Goal: Navigation & Orientation: Find specific page/section

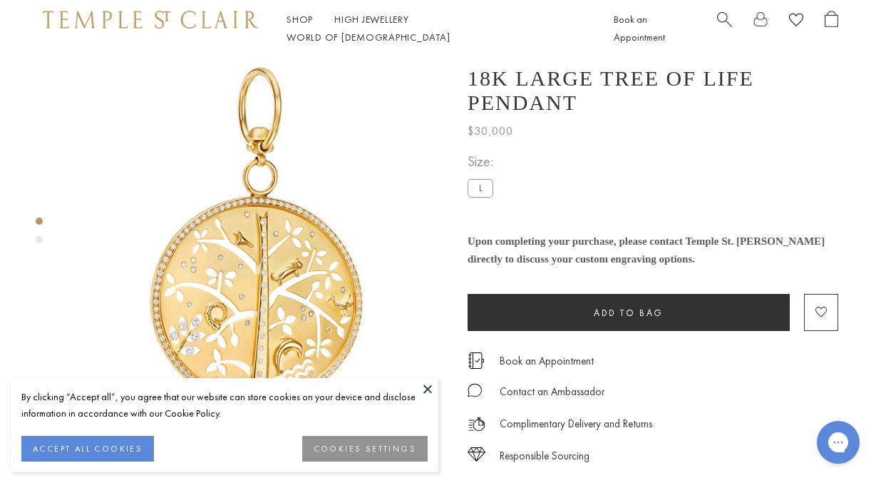
scroll to position [6, 0]
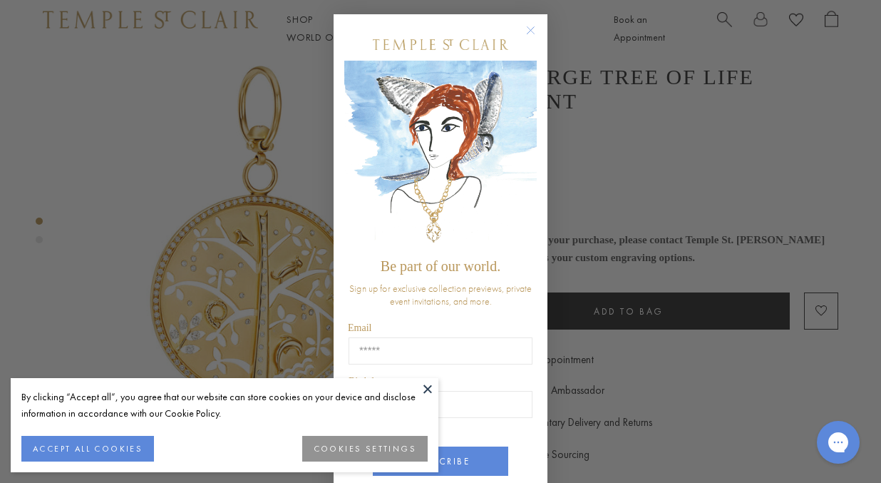
click at [535, 29] on circle "Close dialog" at bounding box center [531, 30] width 17 height 17
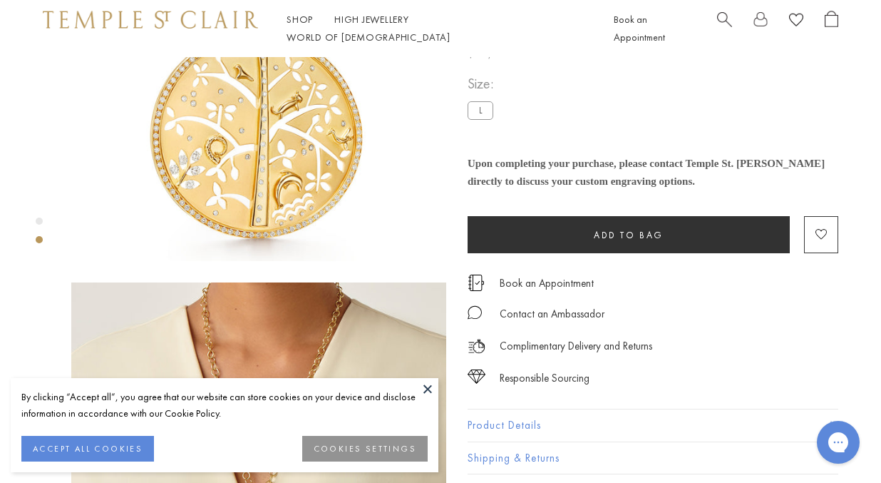
scroll to position [182, 0]
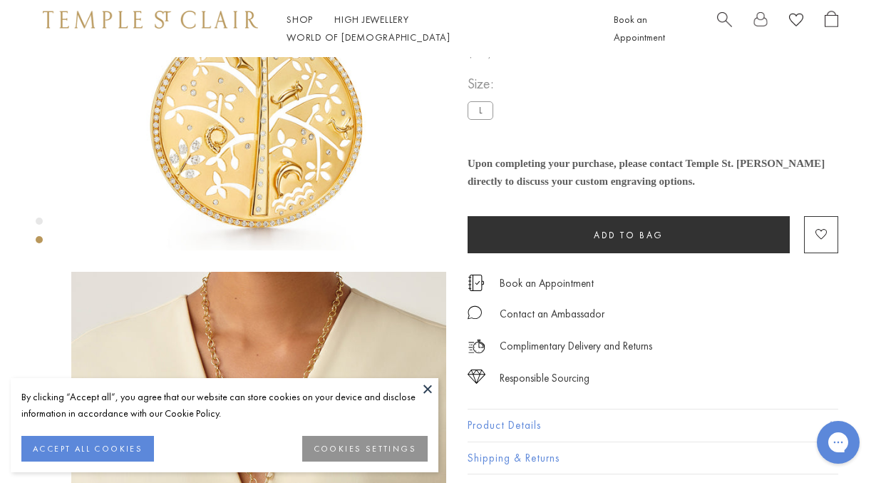
click at [426, 389] on button at bounding box center [427, 388] width 21 height 21
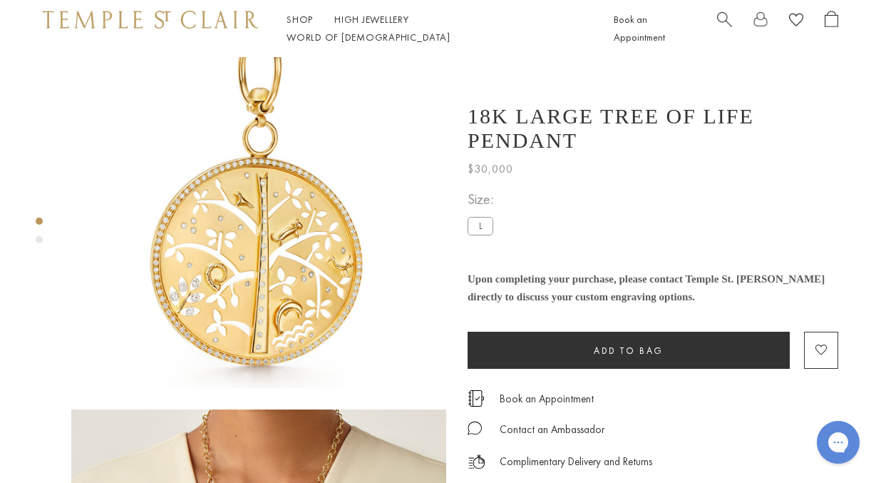
scroll to position [39, 0]
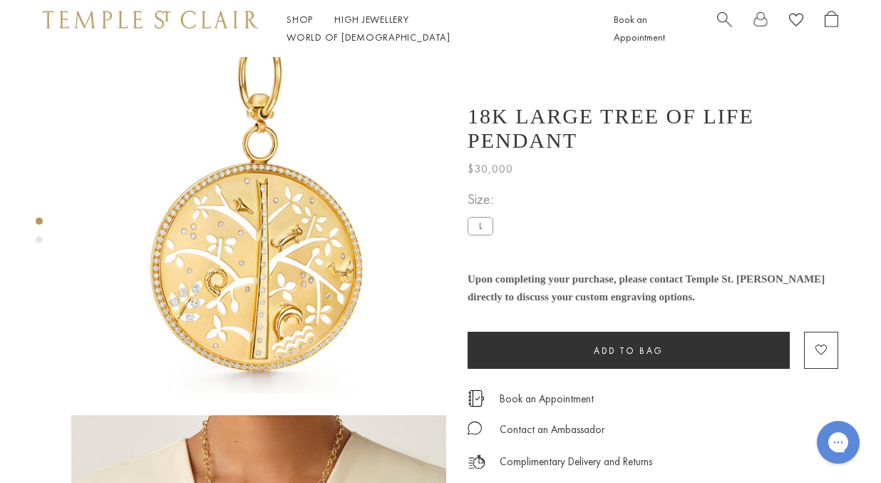
click at [478, 217] on label "L" at bounding box center [481, 226] width 26 height 18
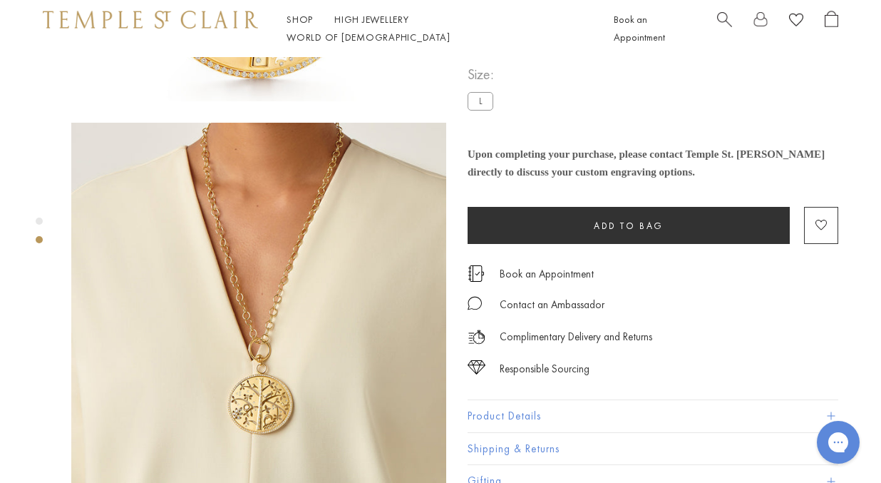
scroll to position [327, 0]
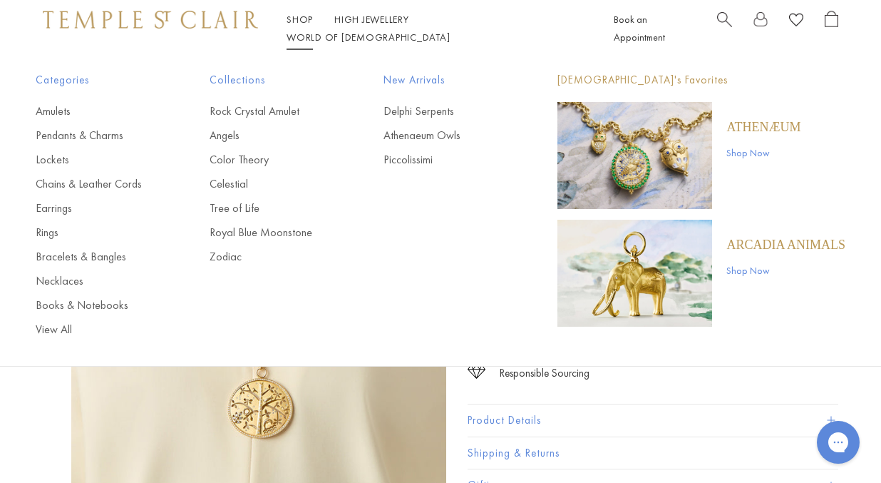
click at [306, 26] on link "Shop Shop" at bounding box center [300, 19] width 26 height 13
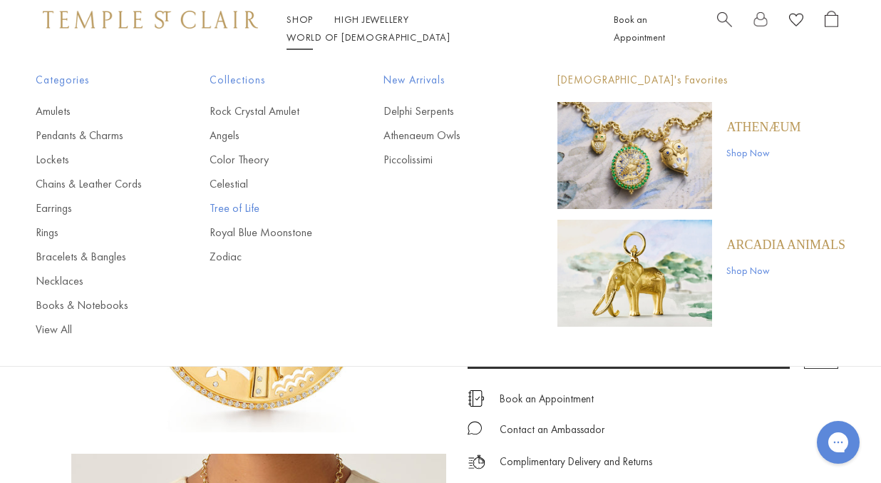
click at [234, 206] on link "Tree of Life" at bounding box center [268, 208] width 117 height 16
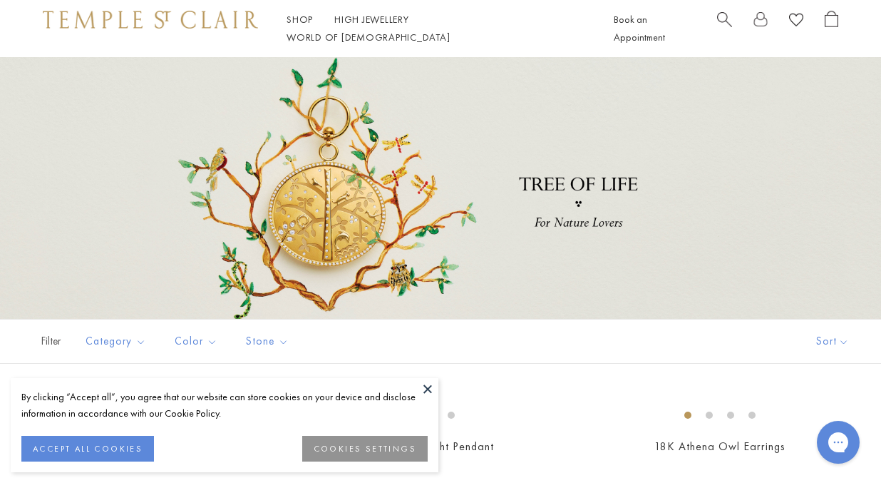
scroll to position [25, 0]
click at [427, 387] on button at bounding box center [427, 388] width 21 height 21
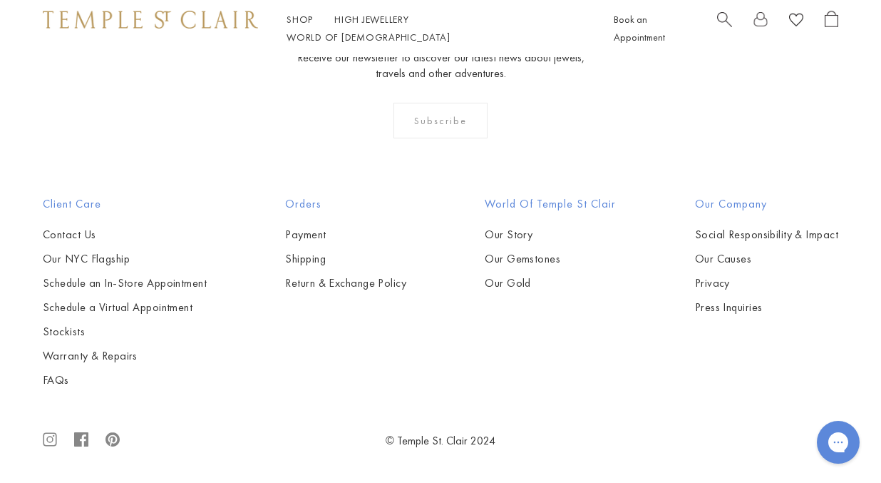
scroll to position [4621, 0]
